Goal: Navigation & Orientation: Find specific page/section

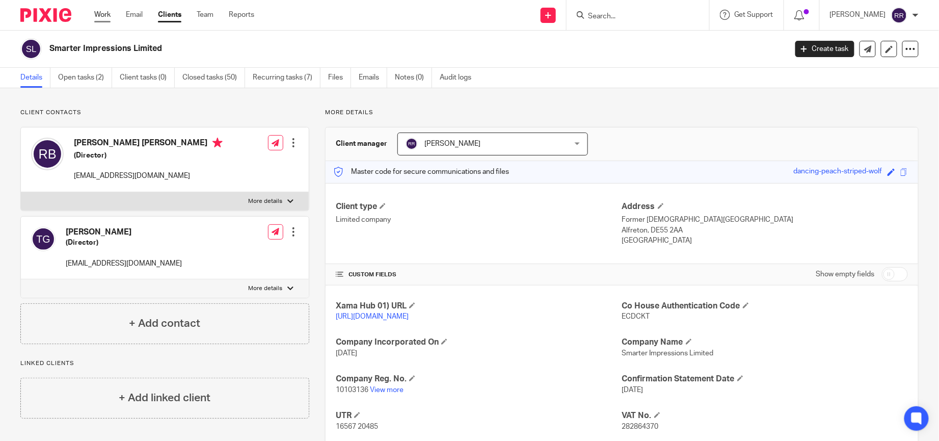
click at [103, 9] on div "Work Email Clients Team Reports Work Email Clients Team Reports Settings" at bounding box center [176, 15] width 185 height 30
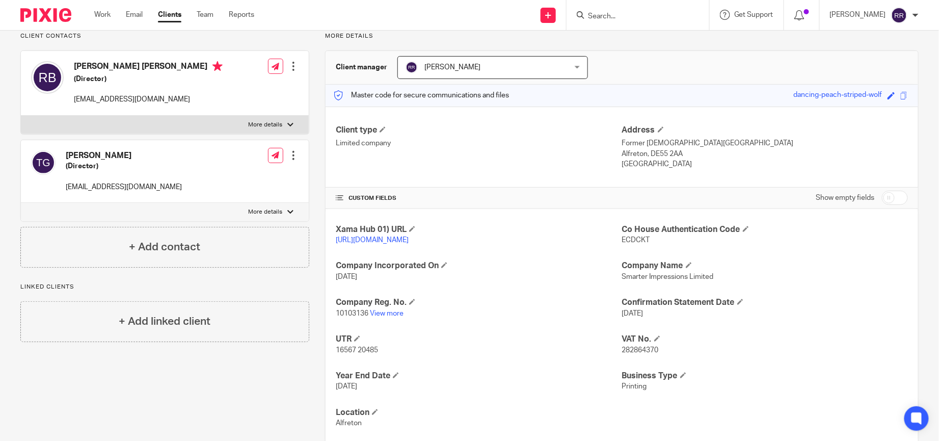
drag, startPoint x: 103, startPoint y: 10, endPoint x: 131, endPoint y: 6, distance: 28.3
click at [103, 12] on link "Work" at bounding box center [102, 15] width 16 height 10
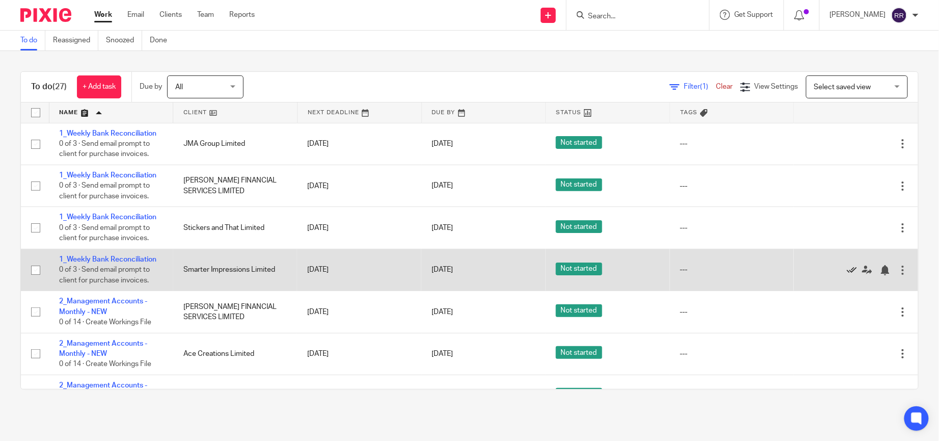
click at [847, 267] on icon at bounding box center [852, 270] width 10 height 10
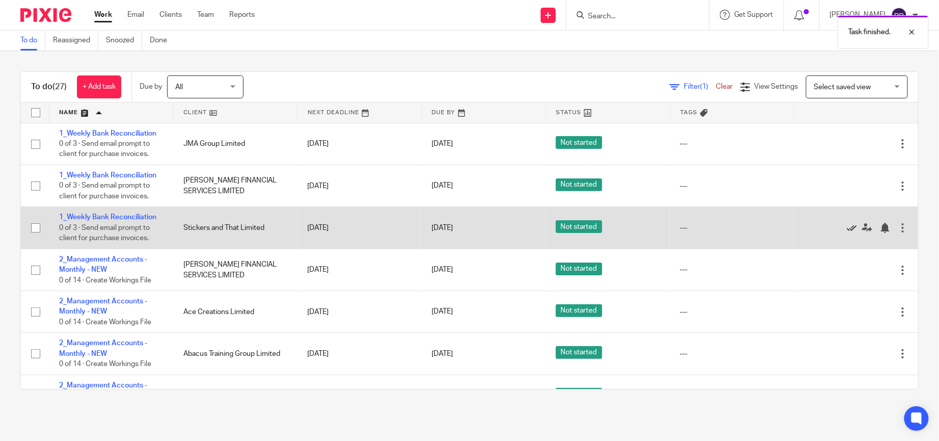
click at [847, 227] on icon at bounding box center [852, 228] width 10 height 10
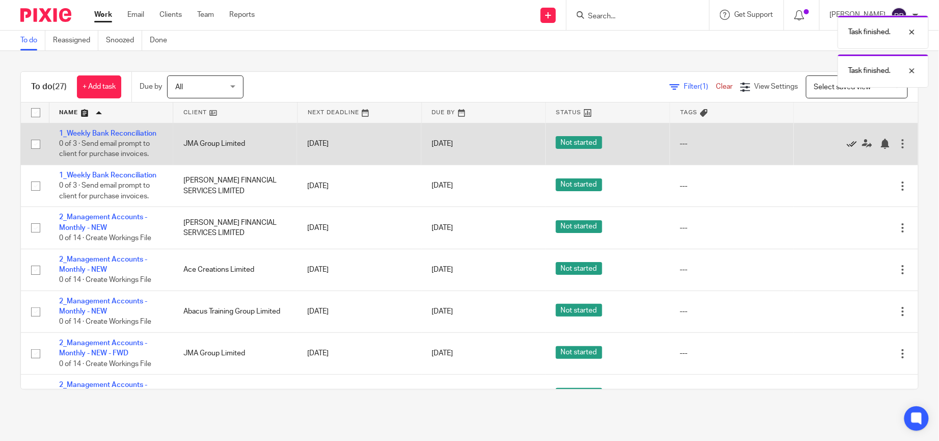
click at [847, 146] on icon at bounding box center [852, 144] width 10 height 10
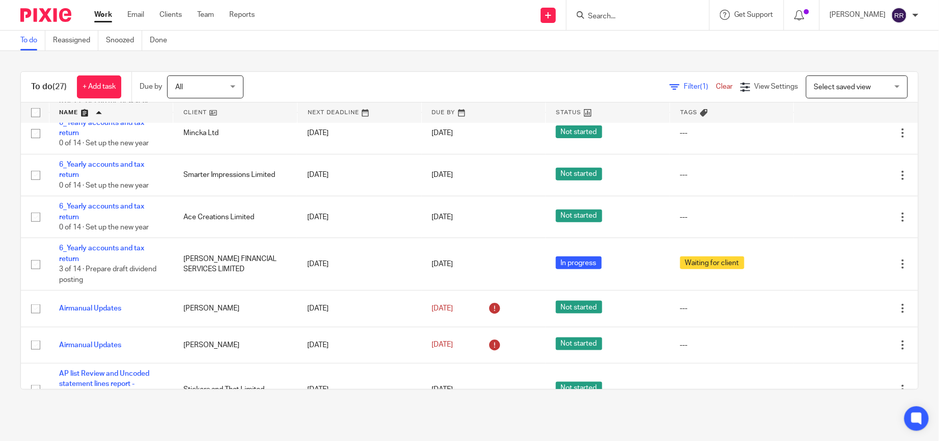
scroll to position [459, 0]
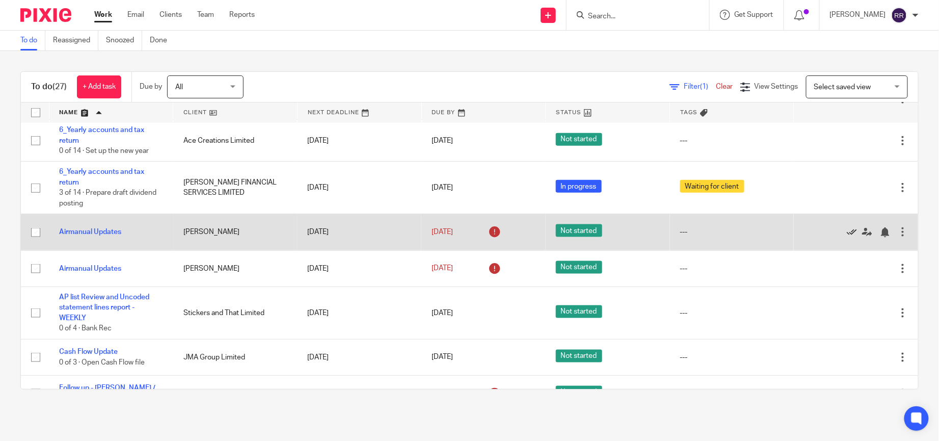
click at [847, 232] on icon at bounding box center [852, 232] width 10 height 10
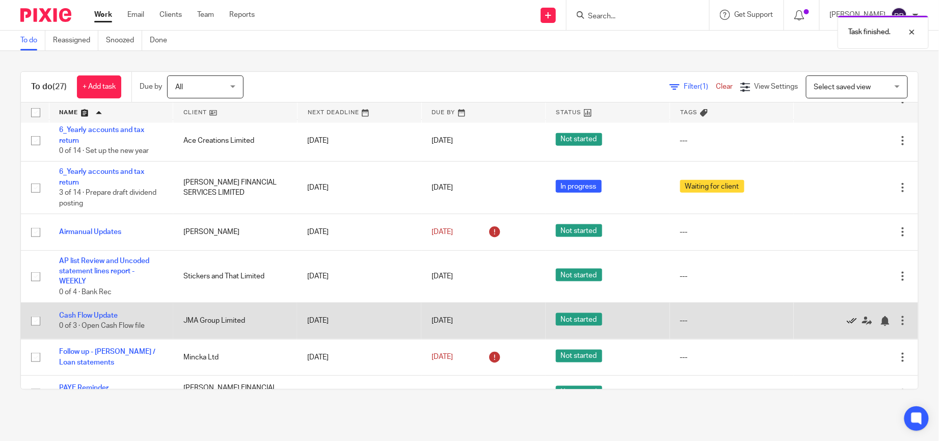
click at [847, 320] on icon at bounding box center [852, 321] width 10 height 10
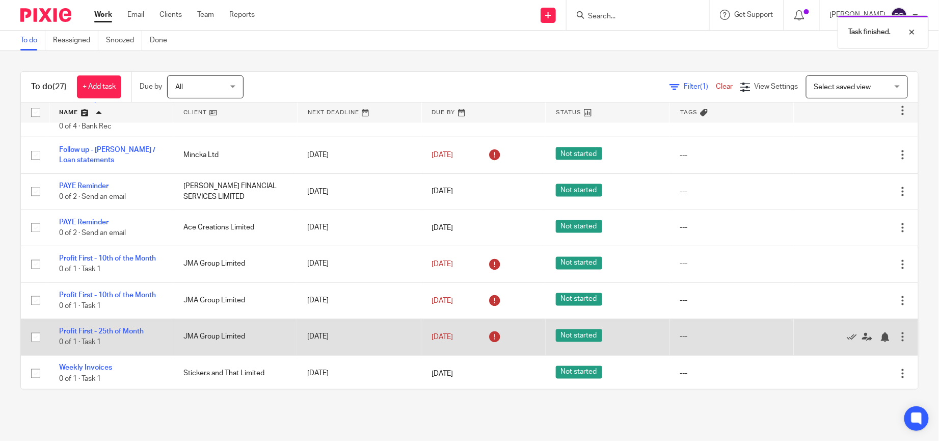
scroll to position [629, 0]
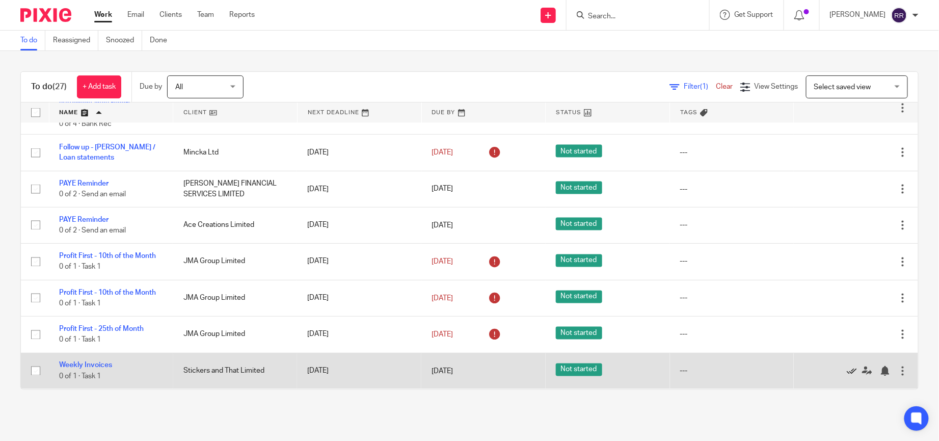
click at [847, 374] on icon at bounding box center [852, 371] width 10 height 10
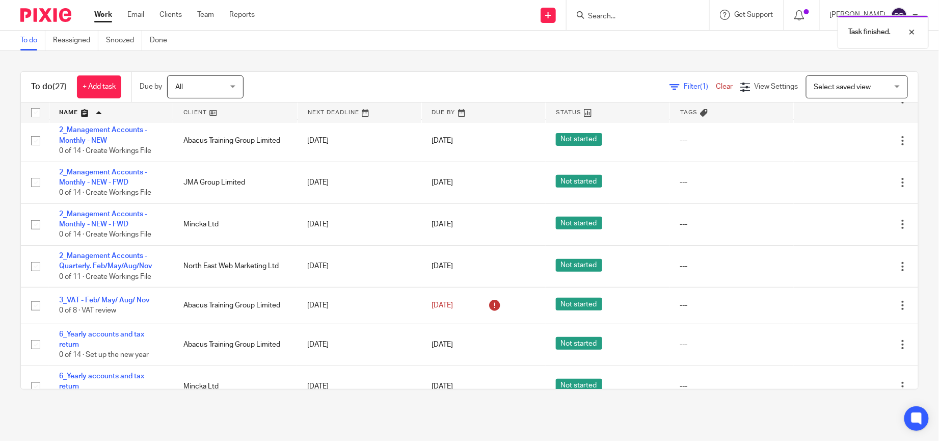
scroll to position [57, 0]
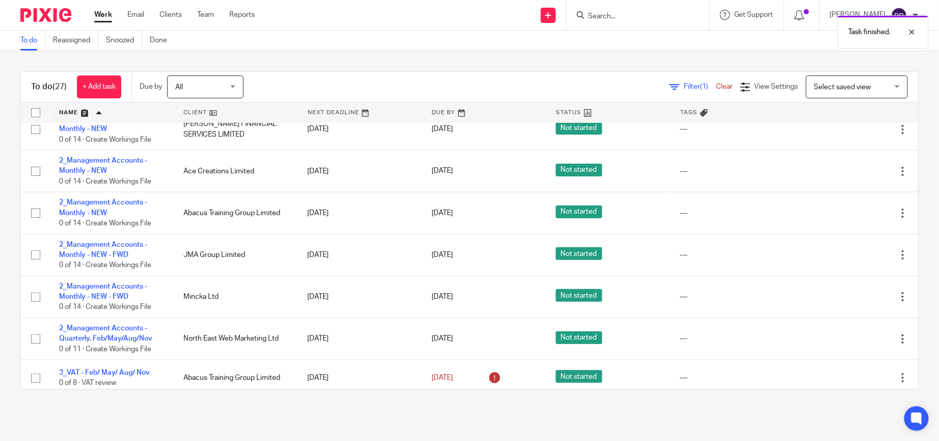
click at [109, 12] on link "Work" at bounding box center [103, 15] width 18 height 10
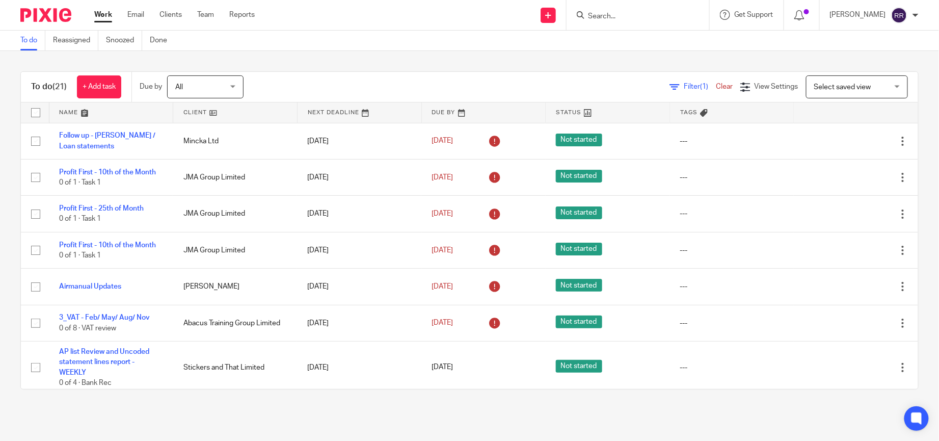
click at [80, 115] on link at bounding box center [111, 112] width 124 height 20
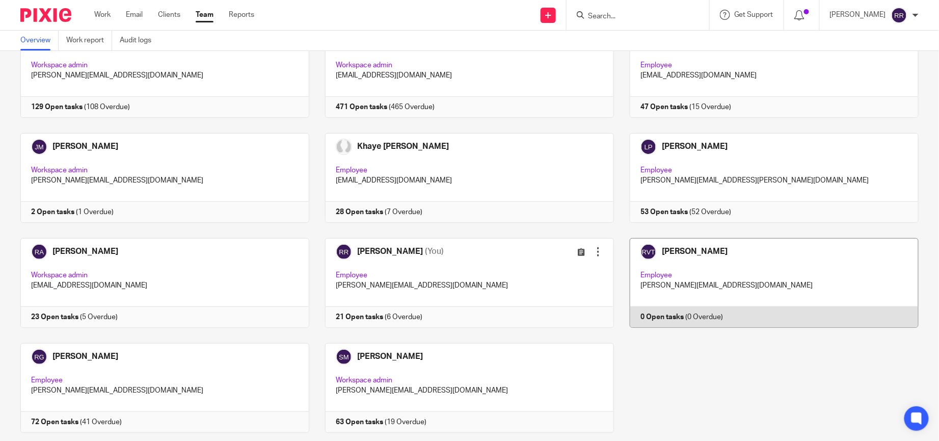
scroll to position [216, 0]
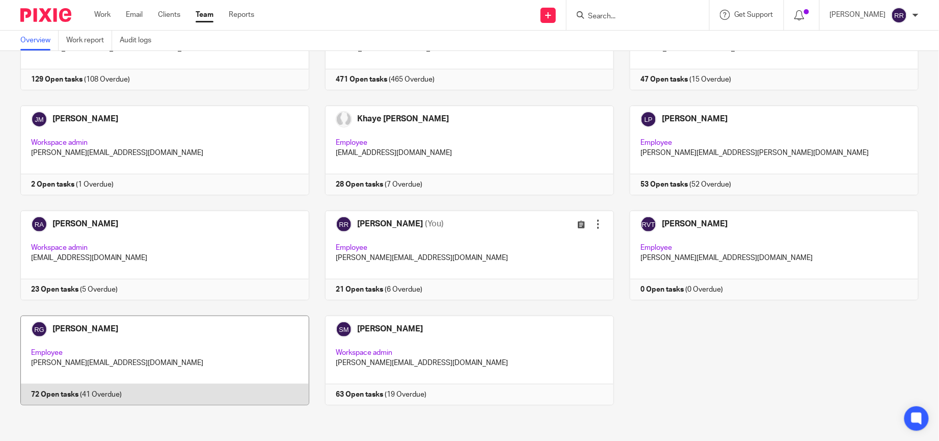
click at [88, 338] on link at bounding box center [157, 360] width 305 height 90
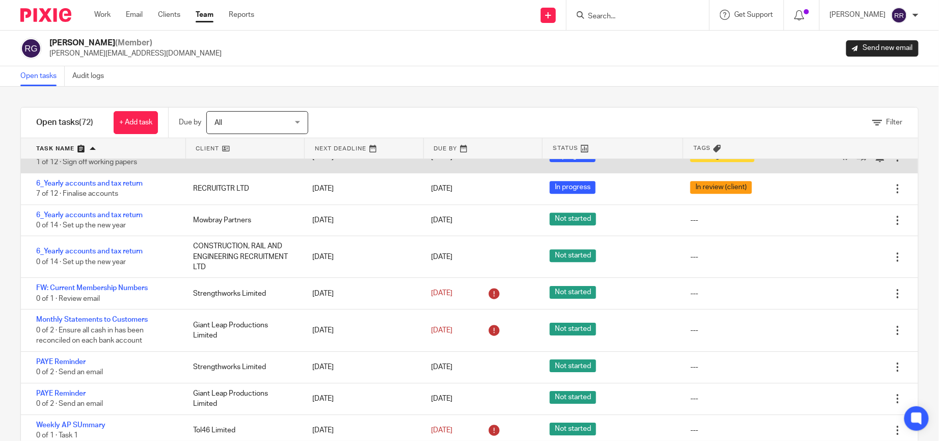
scroll to position [2729, 0]
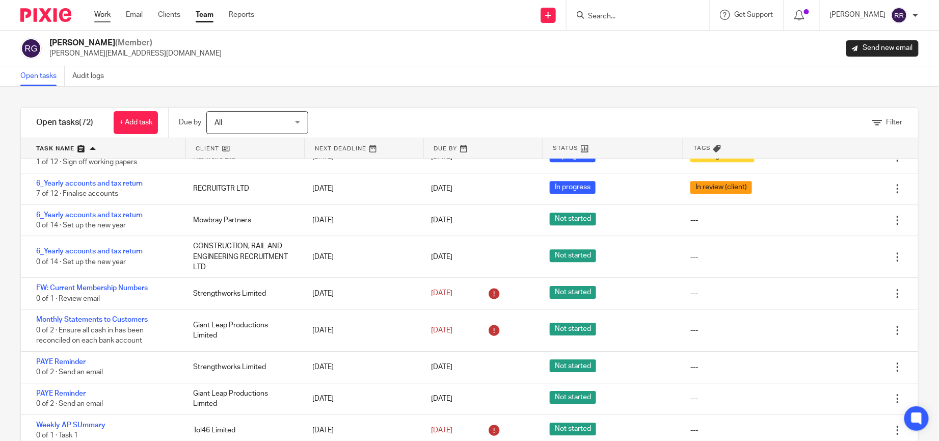
click at [102, 12] on link "Work" at bounding box center [102, 15] width 16 height 10
